Goal: Transaction & Acquisition: Purchase product/service

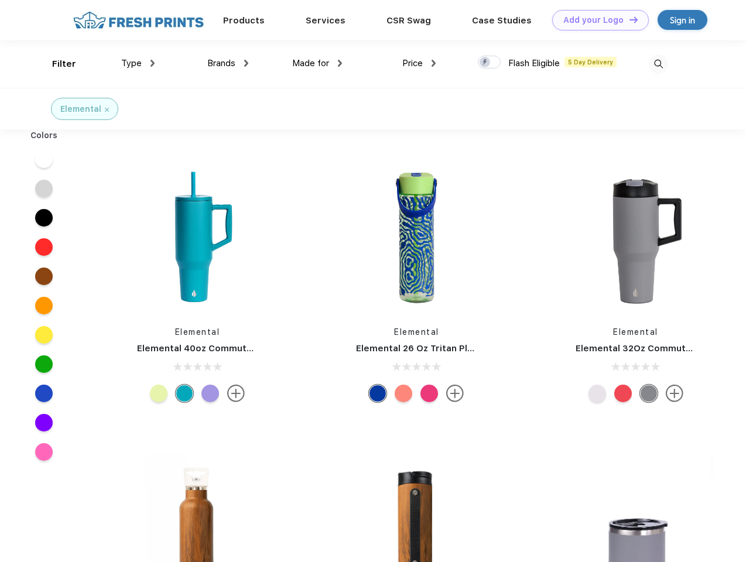
click at [596, 20] on link "Add your Logo Design Tool" at bounding box center [601, 20] width 97 height 21
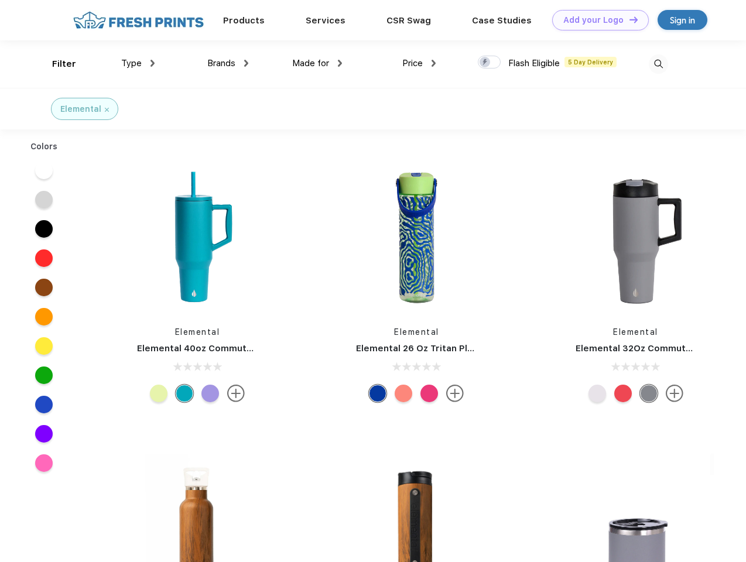
click at [0, 0] on div "Design Tool" at bounding box center [0, 0] width 0 height 0
click at [629, 19] on link "Add your Logo Design Tool" at bounding box center [601, 20] width 97 height 21
click at [56, 64] on div "Filter" at bounding box center [64, 63] width 24 height 13
click at [138, 63] on span "Type" at bounding box center [131, 63] width 21 height 11
click at [228, 63] on span "Brands" at bounding box center [221, 63] width 28 height 11
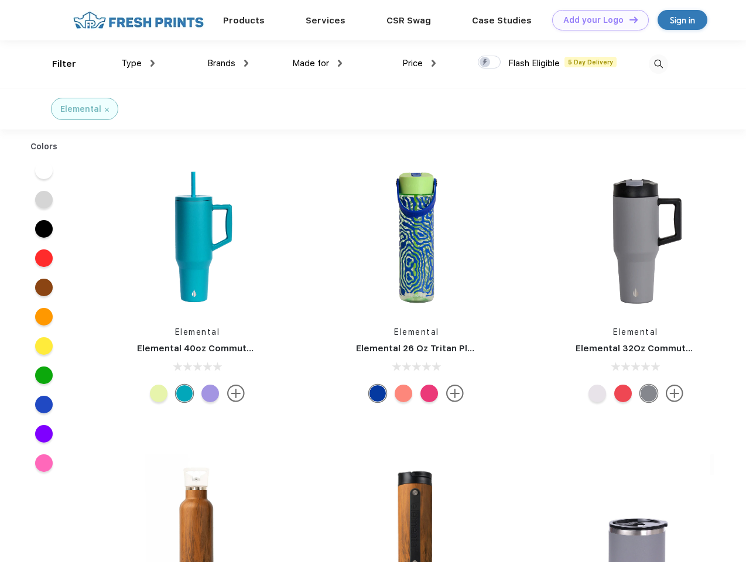
click at [318, 63] on span "Made for" at bounding box center [310, 63] width 37 height 11
click at [420, 63] on span "Price" at bounding box center [413, 63] width 21 height 11
click at [490, 63] on div at bounding box center [489, 62] width 23 height 13
click at [486, 63] on input "checkbox" at bounding box center [482, 59] width 8 height 8
click at [659, 64] on img at bounding box center [658, 63] width 19 height 19
